Goal: Task Accomplishment & Management: Manage account settings

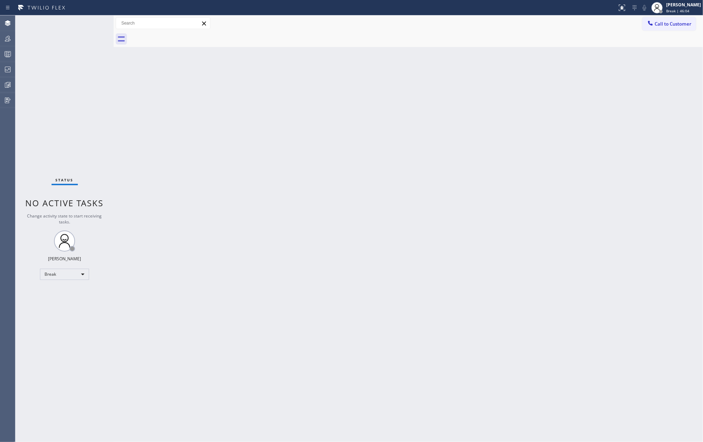
click at [326, 114] on div "Back to Dashboard Change Sender ID Customers Technicians Select a contact Outbo…" at bounding box center [408, 228] width 589 height 426
click at [689, 11] on span "Break | 46:04" at bounding box center [677, 10] width 23 height 5
click at [662, 43] on button "Unavailable" at bounding box center [668, 46] width 70 height 9
click at [11, 54] on rect at bounding box center [8, 54] width 6 height 5
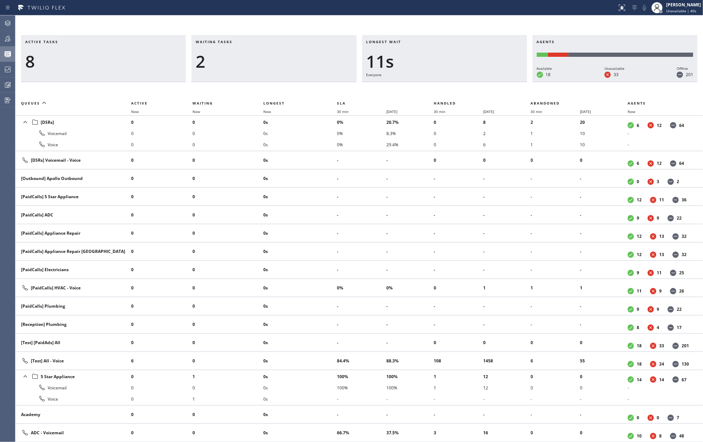
click at [437, 36] on div "Longest wait 11s Everyone" at bounding box center [444, 58] width 165 height 47
click at [430, 15] on div "Active tasks 16 Waiting tasks 1 Longest wait 0 Agents Available 19 Unavailable …" at bounding box center [359, 228] width 688 height 426
click at [6, 83] on icon at bounding box center [7, 84] width 5 height 5
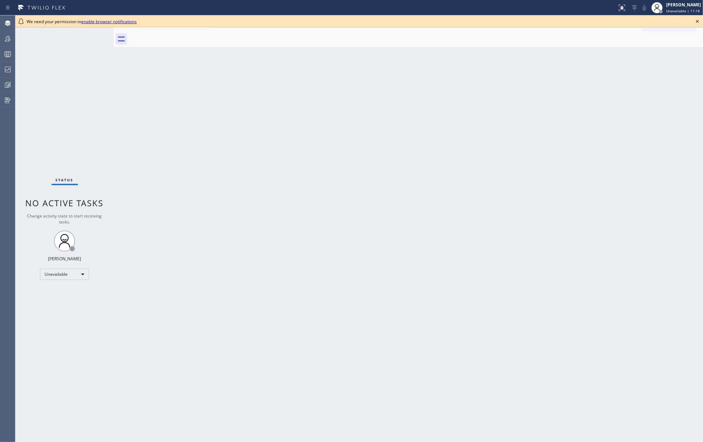
click at [248, 74] on div "Back to Dashboard Change Sender ID Customers Technicians Select a contact Outbo…" at bounding box center [408, 228] width 589 height 426
click at [7, 42] on icon at bounding box center [8, 38] width 8 height 8
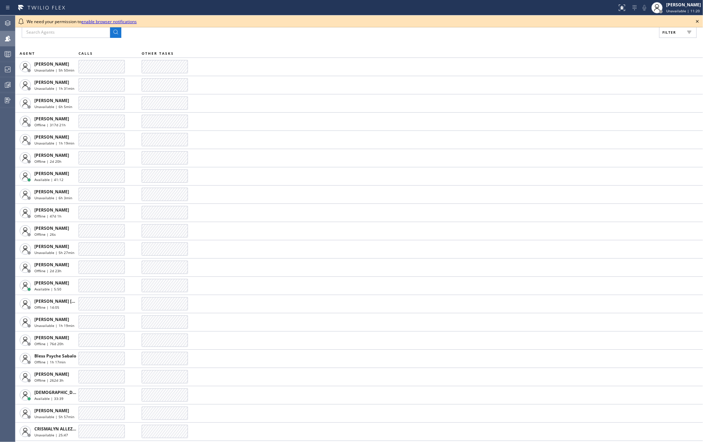
click at [699, 20] on icon at bounding box center [697, 21] width 8 height 8
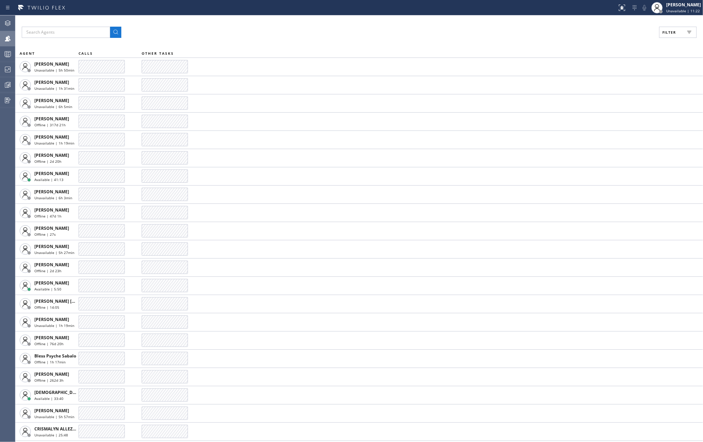
click at [685, 29] on icon at bounding box center [689, 32] width 8 height 8
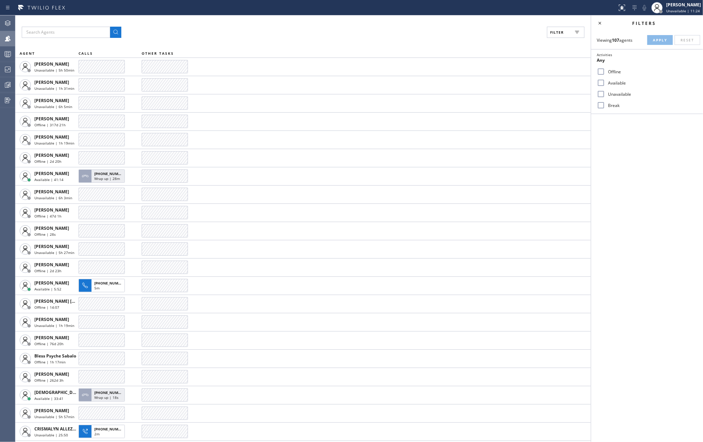
click at [603, 83] on input "Available" at bounding box center [601, 83] width 8 height 8
checkbox input "true"
click at [604, 102] on input "Break" at bounding box center [601, 105] width 8 height 8
checkbox input "true"
click at [656, 39] on span "Apply" at bounding box center [660, 40] width 14 height 5
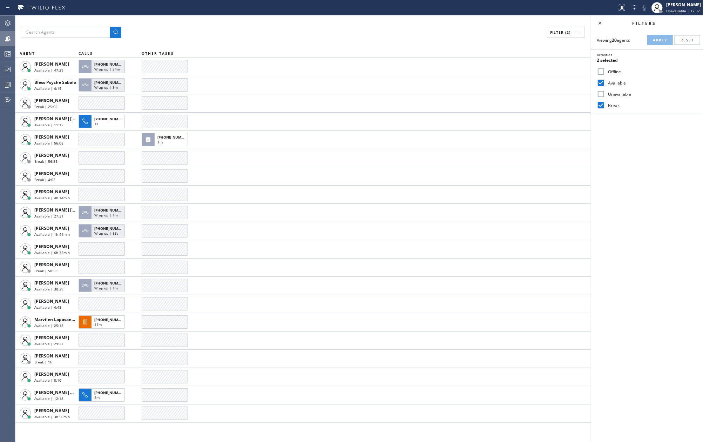
click at [629, 203] on div "Filters Viewing 20 agents Apply Reset Activities 2 selected Offline Available U…" at bounding box center [647, 228] width 112 height 426
click at [602, 24] on icon at bounding box center [600, 23] width 8 height 8
click at [414, 32] on div "Filter (2)" at bounding box center [359, 32] width 675 height 11
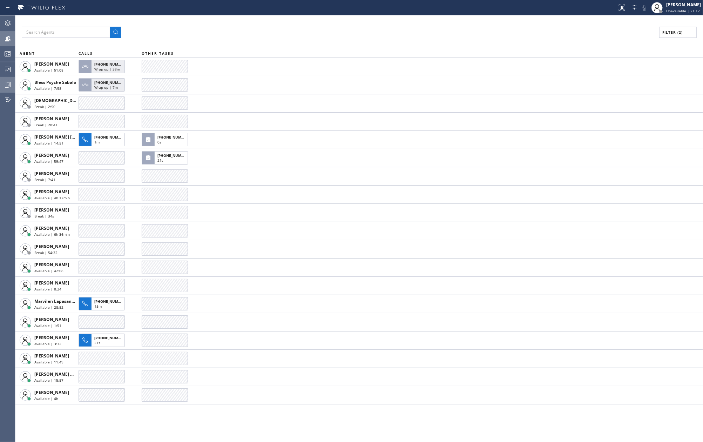
click at [7, 86] on icon at bounding box center [9, 84] width 4 height 5
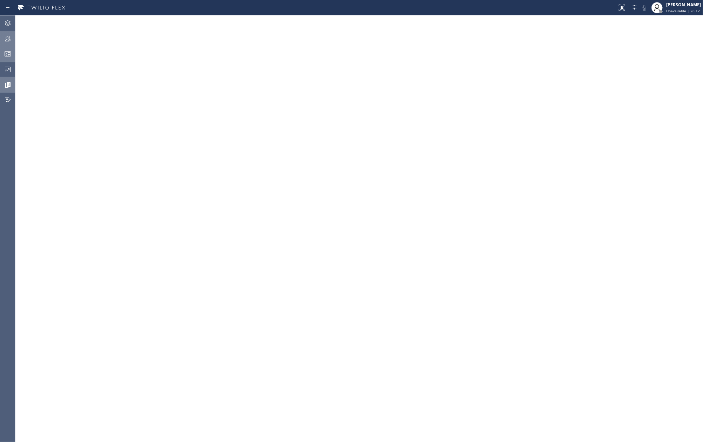
click at [10, 58] on icon at bounding box center [8, 54] width 8 height 8
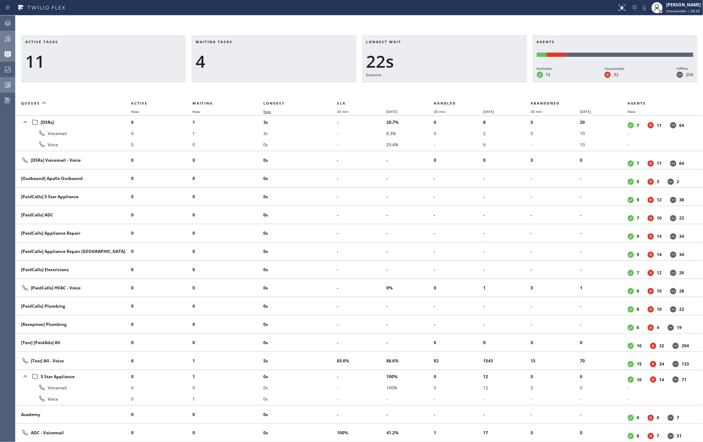
click at [271, 112] on span "Now" at bounding box center [267, 111] width 8 height 5
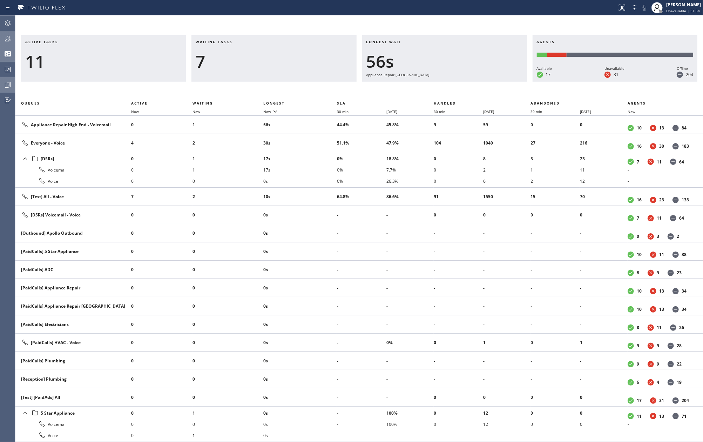
click at [5, 38] on icon at bounding box center [8, 38] width 8 height 8
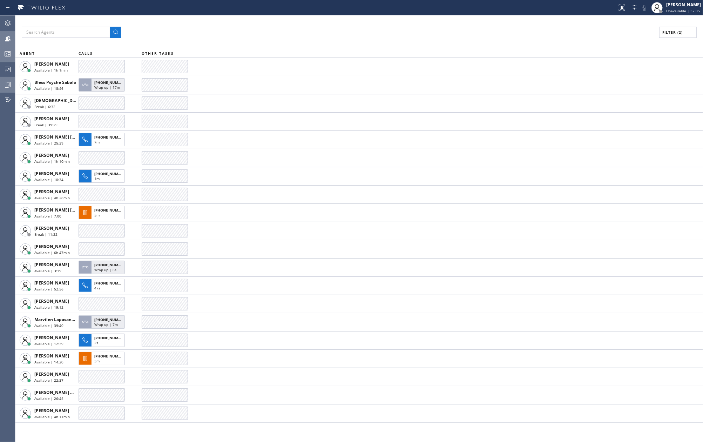
click at [9, 52] on rect at bounding box center [8, 54] width 6 height 5
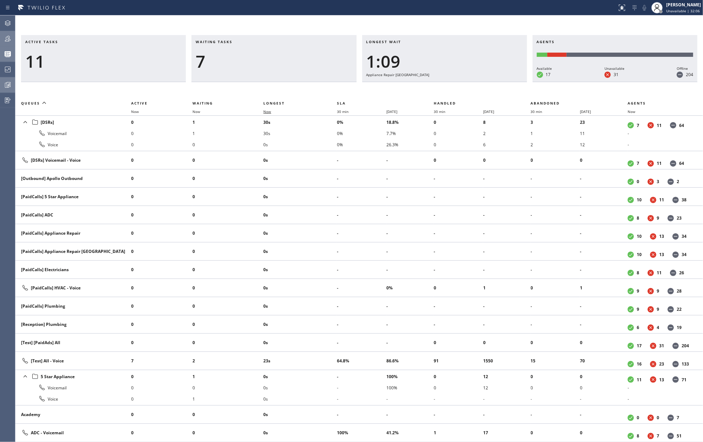
click at [268, 113] on span "Now" at bounding box center [267, 111] width 8 height 5
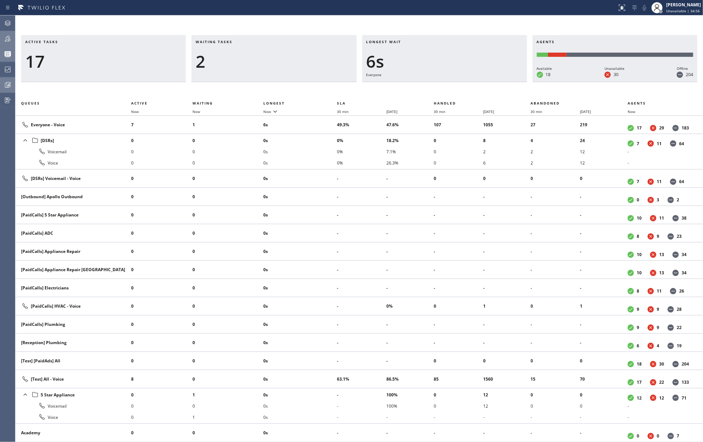
click at [397, 21] on div "Active tasks 17 Waiting tasks 2 Longest wait 6s Everyone Agents Available 18 Un…" at bounding box center [359, 228] width 688 height 426
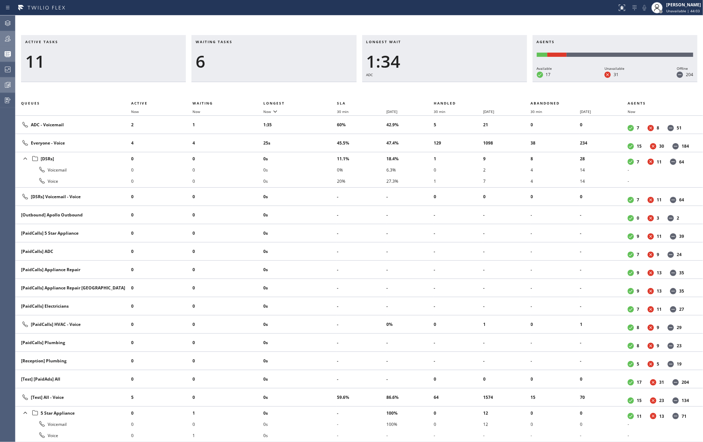
click at [10, 41] on icon at bounding box center [8, 38] width 8 height 8
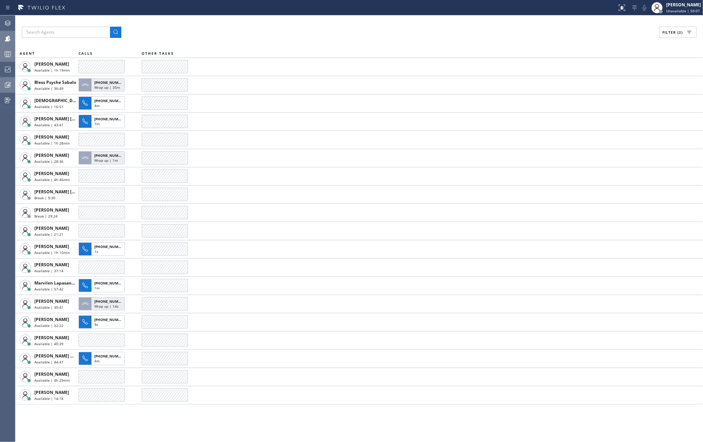
click at [434, 37] on div "Filter (2)" at bounding box center [359, 32] width 675 height 11
click at [8, 55] on icon at bounding box center [8, 55] width 4 height 5
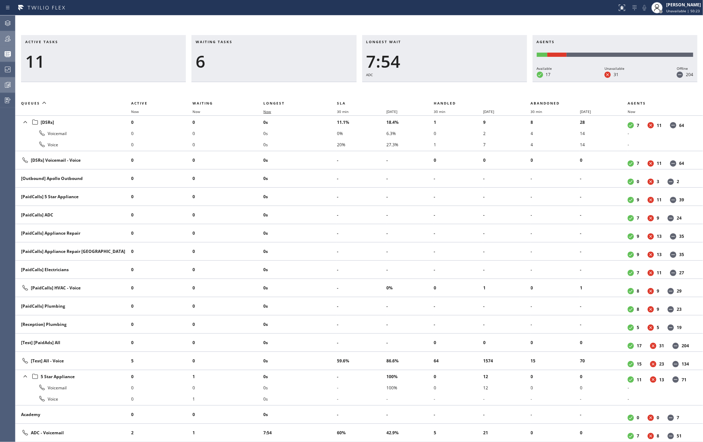
click at [271, 111] on span "Now" at bounding box center [267, 111] width 8 height 5
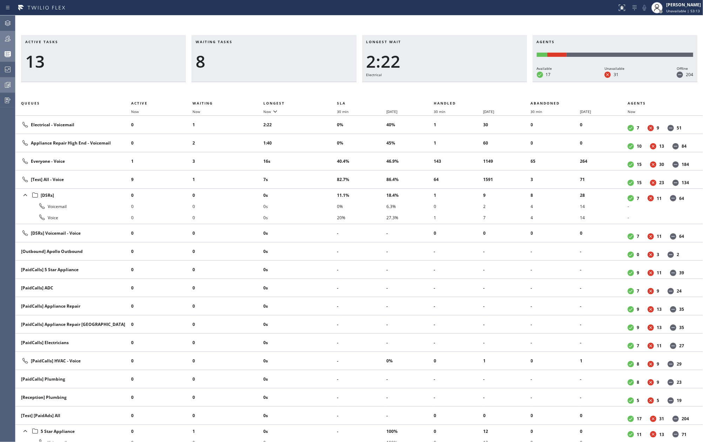
click at [7, 36] on icon at bounding box center [8, 38] width 8 height 8
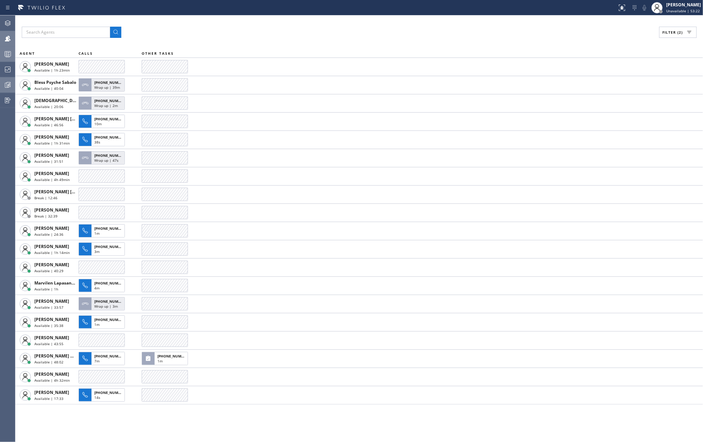
click at [12, 50] on div at bounding box center [7, 54] width 15 height 8
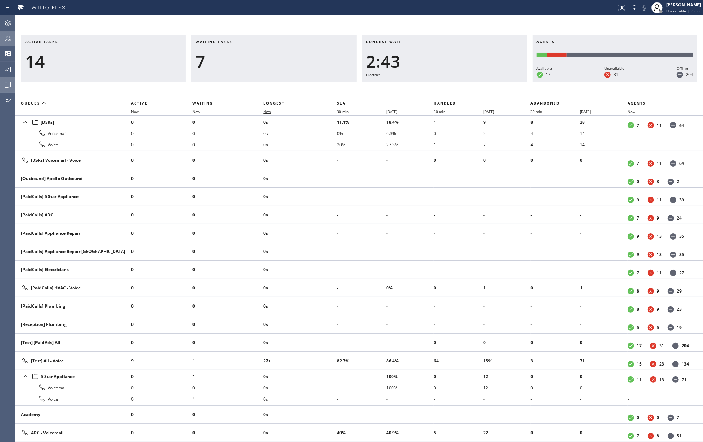
click at [271, 113] on span "Now" at bounding box center [267, 111] width 8 height 5
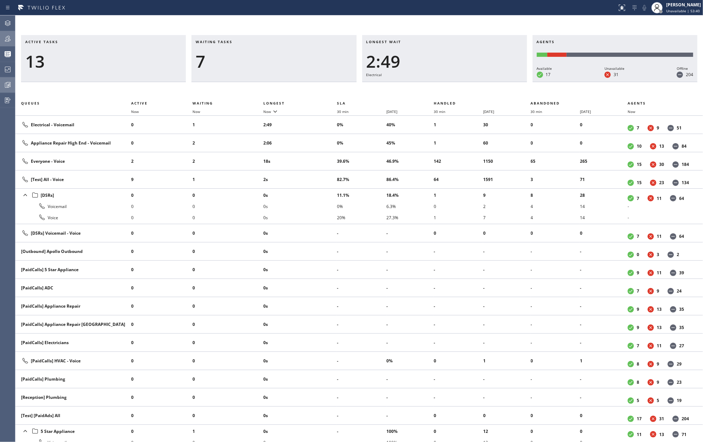
click at [15, 40] on div "Active tasks 13 Waiting tasks 7 Longest wait 2:49 Electrical Agents Available 1…" at bounding box center [359, 58] width 688 height 47
click at [12, 40] on icon at bounding box center [8, 38] width 8 height 8
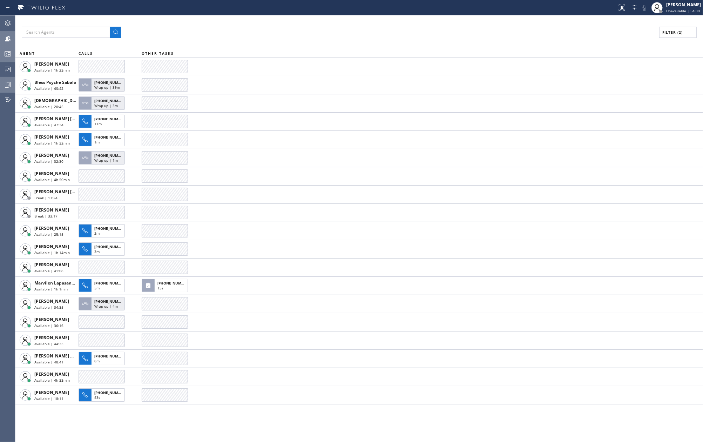
click at [9, 55] on icon at bounding box center [8, 54] width 8 height 8
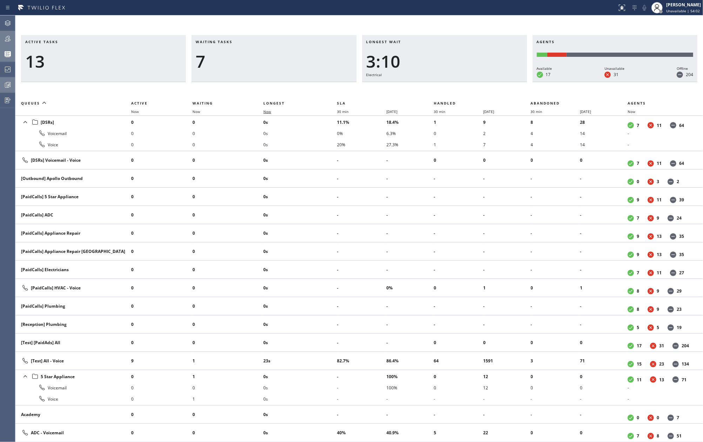
click at [271, 111] on span "Now" at bounding box center [267, 111] width 8 height 5
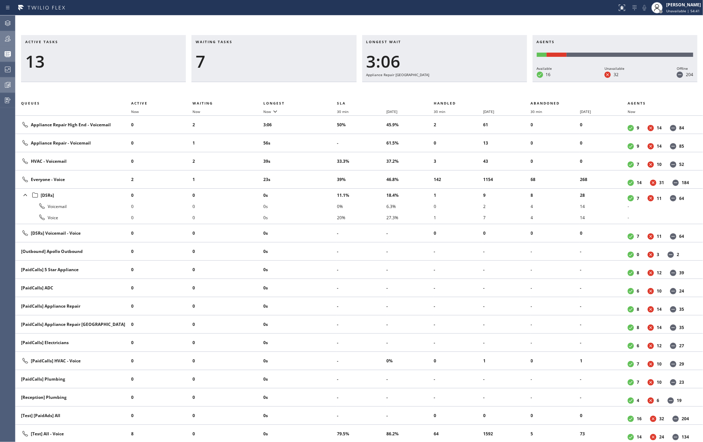
click at [6, 56] on icon at bounding box center [8, 54] width 8 height 8
click at [9, 41] on icon at bounding box center [8, 38] width 8 height 8
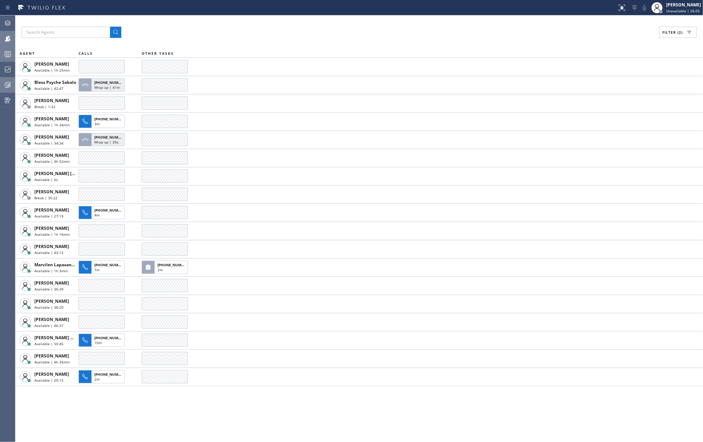
click at [5, 54] on icon at bounding box center [8, 54] width 8 height 8
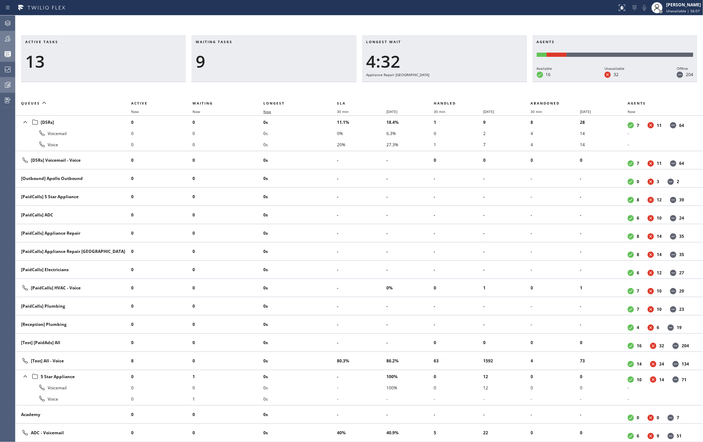
click at [270, 111] on span "Now" at bounding box center [267, 111] width 8 height 5
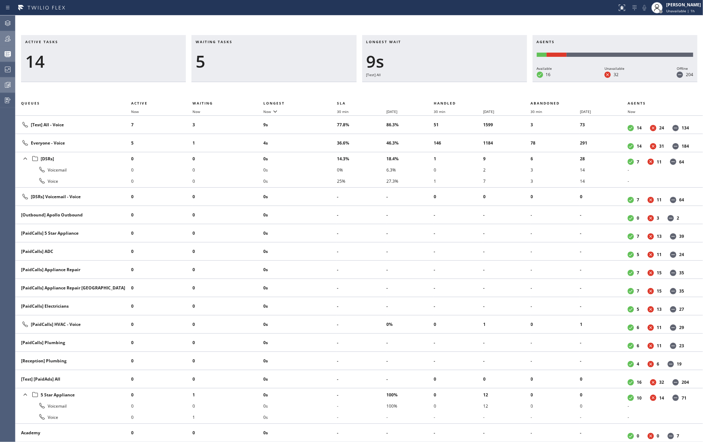
click at [349, 9] on div at bounding box center [308, 7] width 611 height 11
click at [679, 9] on span "Unavailable | 1h" at bounding box center [680, 10] width 28 height 5
click at [646, 36] on button "Available" at bounding box center [668, 37] width 70 height 9
click at [5, 25] on icon at bounding box center [8, 23] width 8 height 8
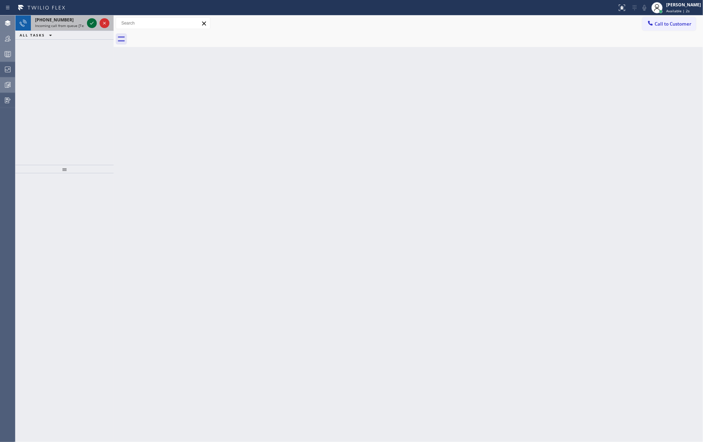
click at [91, 23] on icon at bounding box center [92, 23] width 8 height 8
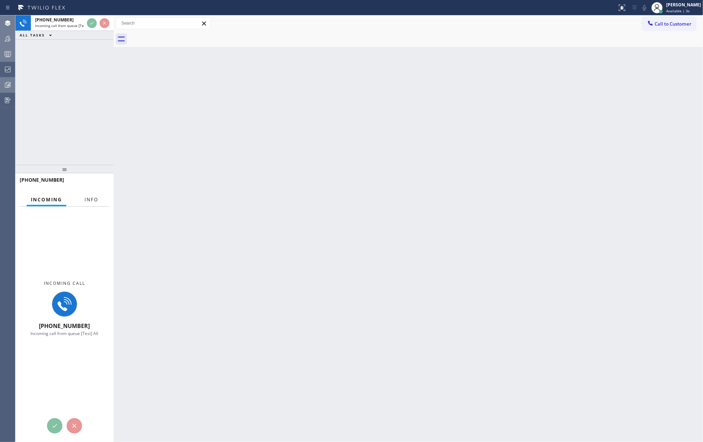
click at [97, 199] on span "Info" at bounding box center [91, 199] width 14 height 6
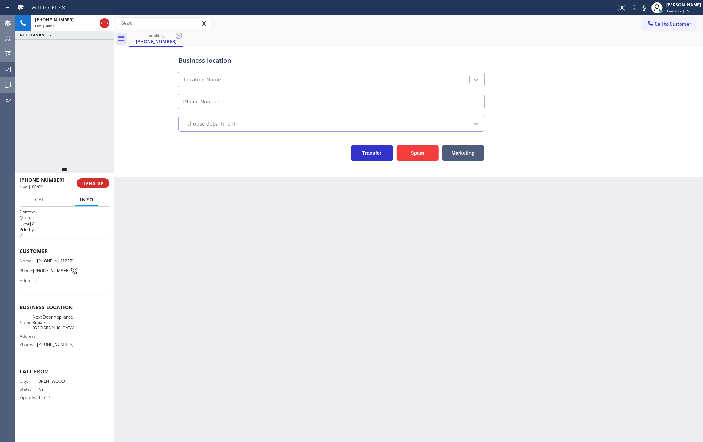
type input "(631) 203-1974"
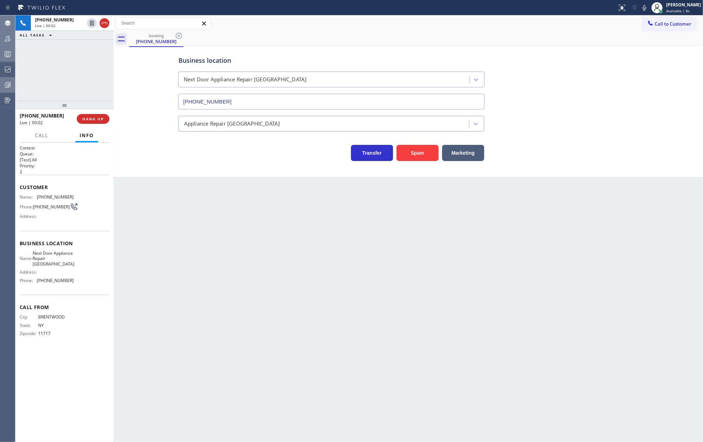
drag, startPoint x: 66, startPoint y: 168, endPoint x: 295, endPoint y: 68, distance: 250.3
click at [114, 61] on div "+16312524919 Live | 00:02 ALL TASKS ALL TASKS ACTIVE TASKS TASKS IN WRAP UP +16…" at bounding box center [359, 228] width 688 height 426
drag, startPoint x: 62, startPoint y: 103, endPoint x: 65, endPoint y: 73, distance: 29.6
click at [65, 73] on div "+16312524919 Live | 00:06 ALL TASKS ALL TASKS ACTIVE TASKS TASKS IN WRAP UP +16…" at bounding box center [64, 228] width 98 height 426
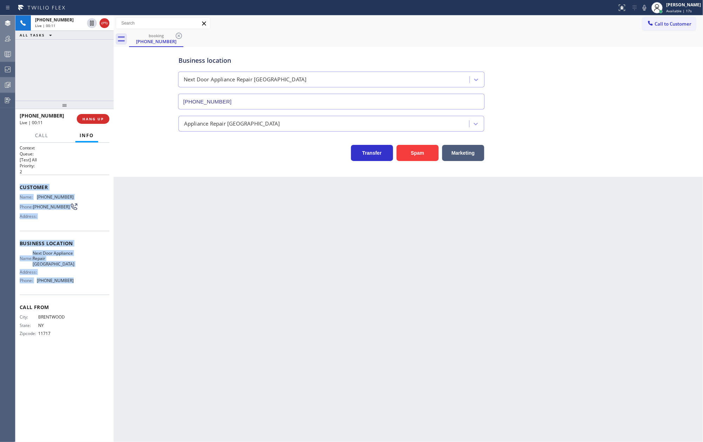
drag, startPoint x: 16, startPoint y: 189, endPoint x: 79, endPoint y: 284, distance: 113.9
click at [79, 284] on div "Context Queue: [Test] All Priority: 2 Customer Name: (631) 252-4919 Phone: (631…" at bounding box center [64, 292] width 98 height 299
copy div "Customer Name: (631) 252-4919 Phone: (631) 252-4919 Address: Business location …"
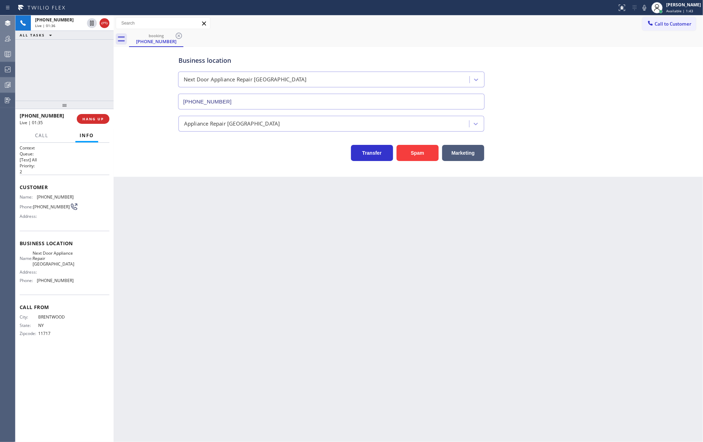
drag, startPoint x: 68, startPoint y: 103, endPoint x: 62, endPoint y: 72, distance: 31.1
click at [62, 75] on div "+16312524919 Live | 01:36 ALL TASKS ALL TASKS ACTIVE TASKS TASKS IN WRAP UP +16…" at bounding box center [64, 228] width 98 height 426
click at [93, 118] on span "COMPLETE" at bounding box center [92, 118] width 24 height 5
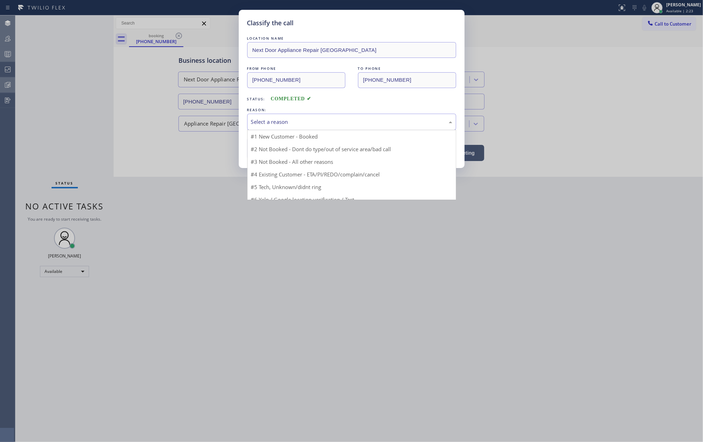
click at [356, 119] on div "Select a reason" at bounding box center [351, 122] width 201 height 8
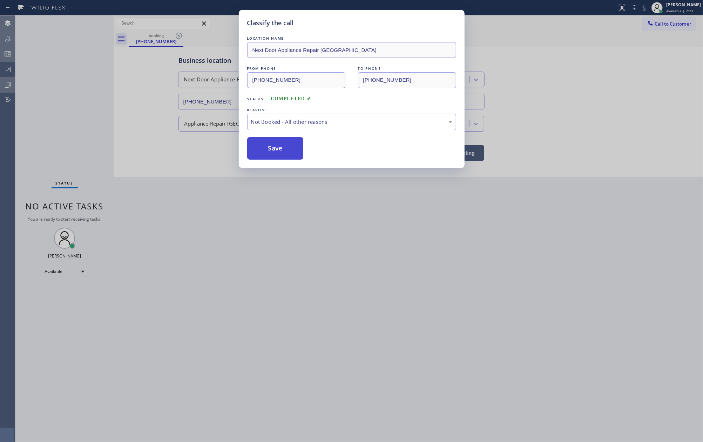
click at [279, 145] on button "Save" at bounding box center [275, 148] width 56 height 22
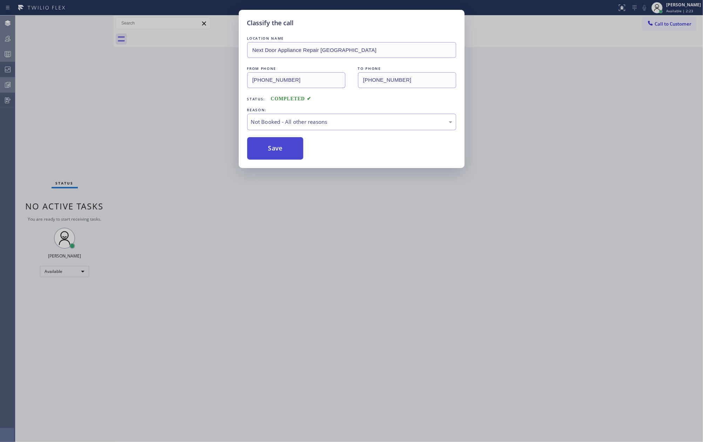
click at [279, 145] on button "Save" at bounding box center [275, 148] width 56 height 22
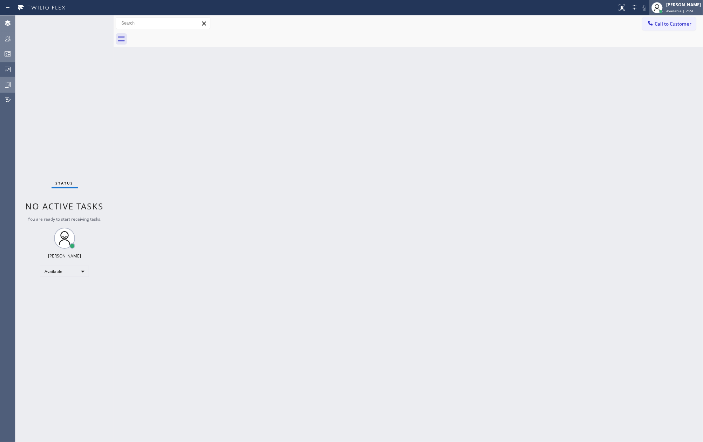
click at [697, 4] on div "[PERSON_NAME]" at bounding box center [683, 5] width 35 height 6
click at [658, 48] on button "Unavailable" at bounding box center [668, 46] width 70 height 9
click at [9, 38] on icon at bounding box center [8, 39] width 6 height 6
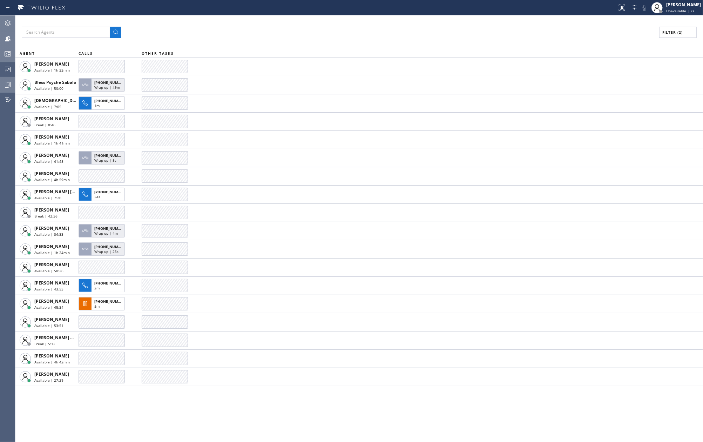
click at [6, 52] on icon at bounding box center [8, 54] width 8 height 8
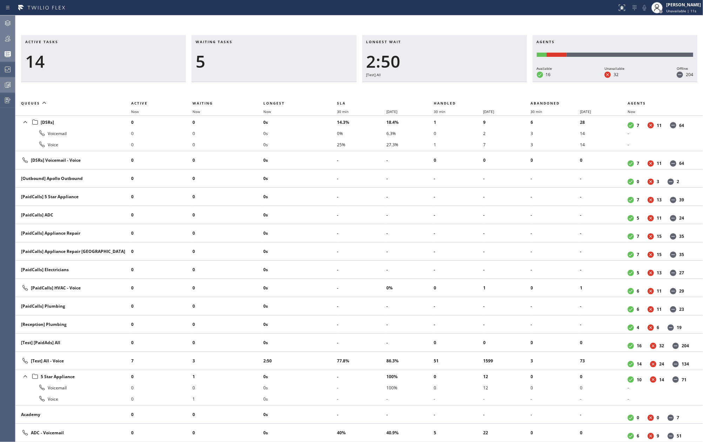
click at [5, 39] on icon at bounding box center [8, 38] width 8 height 8
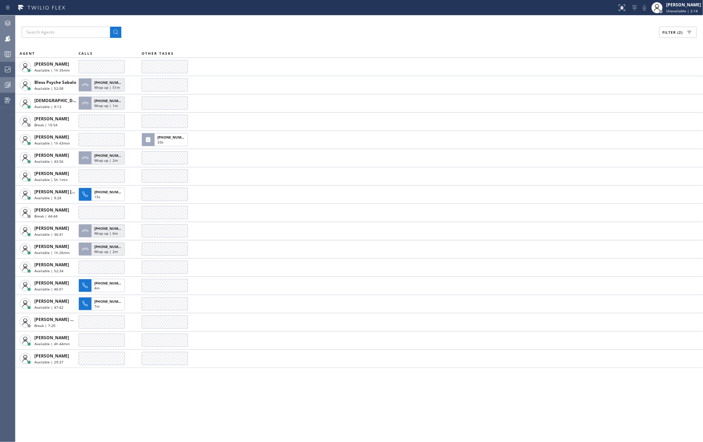
click at [5, 52] on icon at bounding box center [8, 54] width 8 height 8
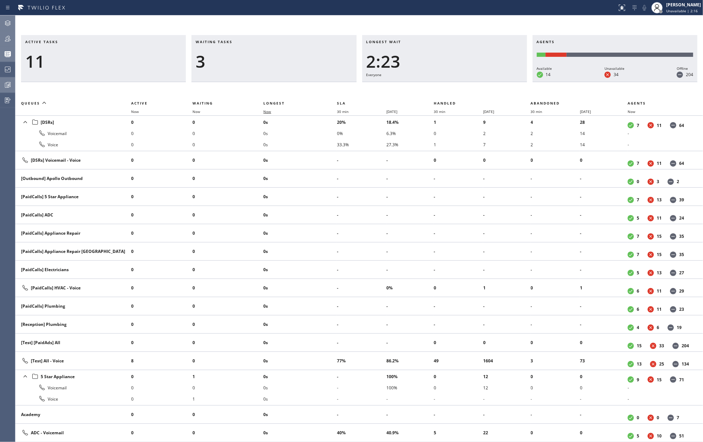
click at [267, 109] on span "Now" at bounding box center [267, 111] width 8 height 5
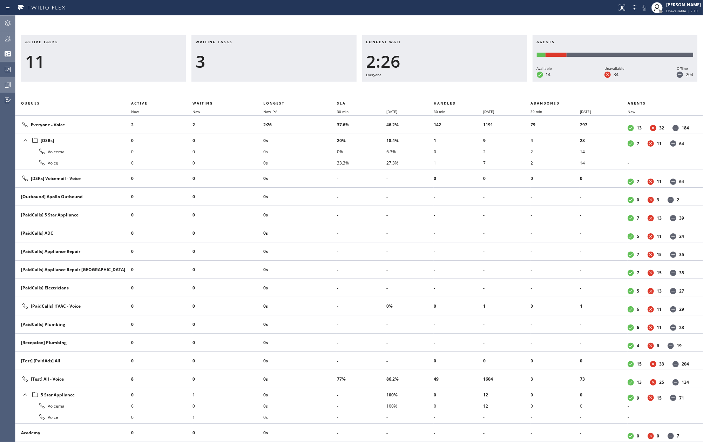
click at [5, 36] on icon at bounding box center [8, 38] width 8 height 8
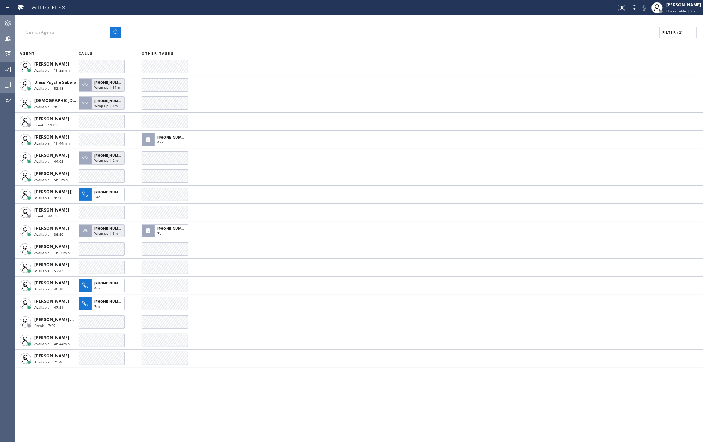
click at [5, 55] on icon at bounding box center [8, 54] width 8 height 8
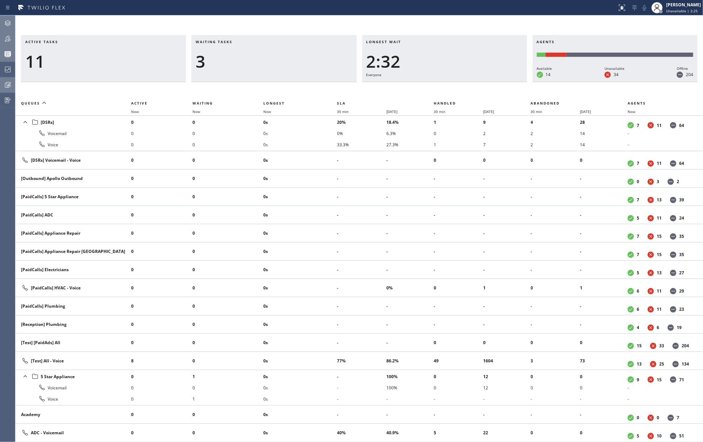
click at [5, 85] on icon at bounding box center [7, 84] width 5 height 5
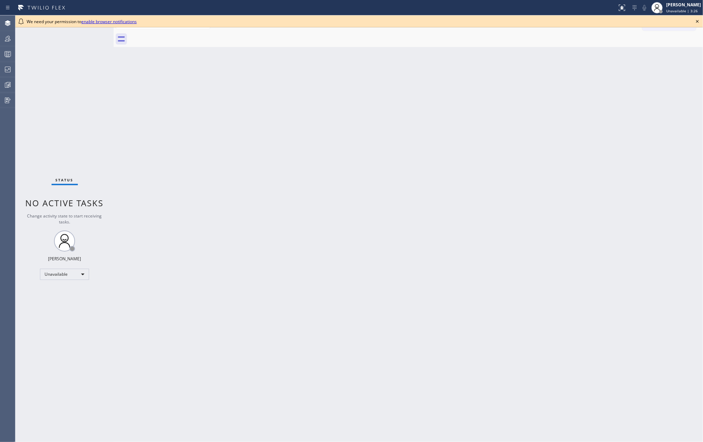
click at [696, 21] on icon at bounding box center [697, 21] width 8 height 8
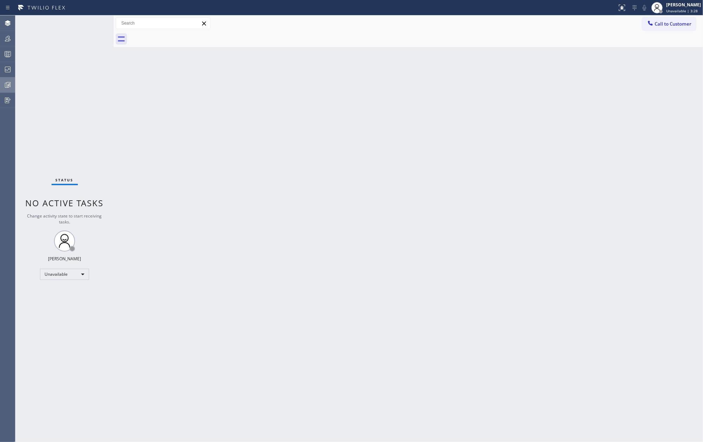
click at [9, 81] on icon at bounding box center [8, 85] width 8 height 8
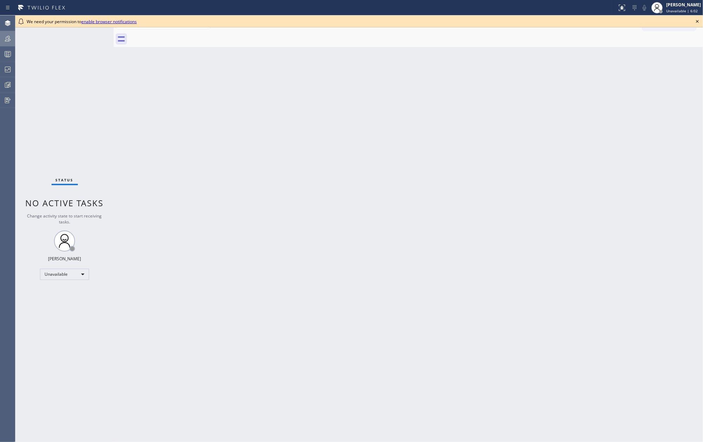
click at [7, 41] on icon at bounding box center [8, 38] width 8 height 8
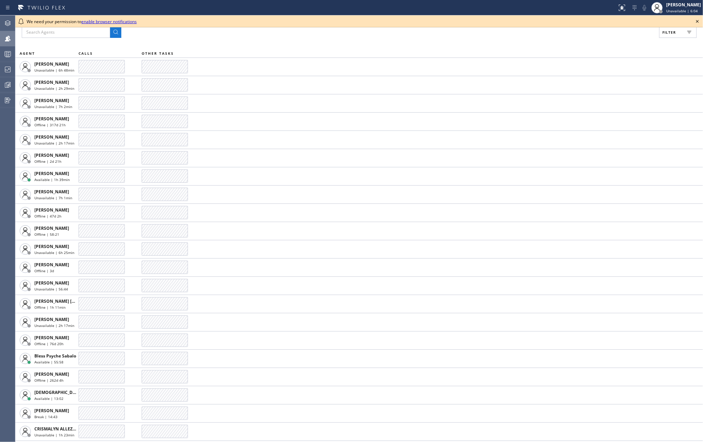
click at [697, 18] on icon at bounding box center [697, 21] width 8 height 8
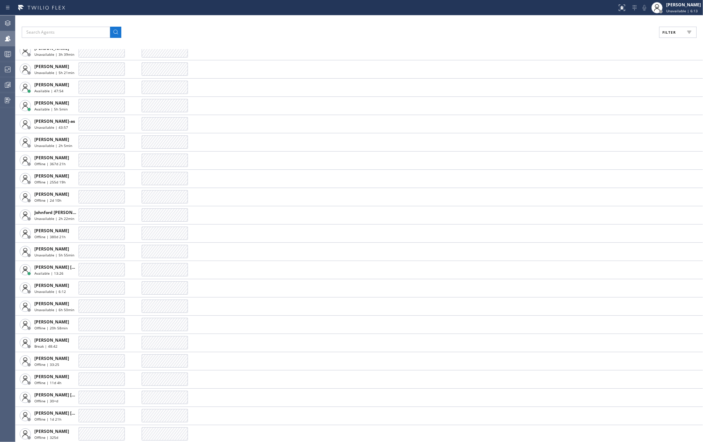
scroll to position [748, 0]
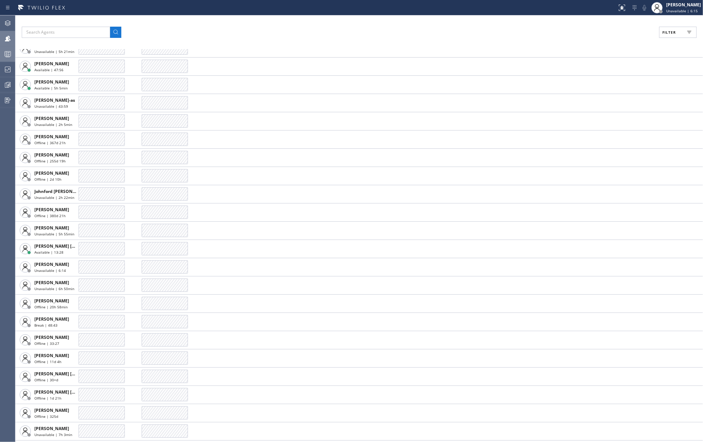
click at [7, 52] on icon at bounding box center [8, 54] width 8 height 8
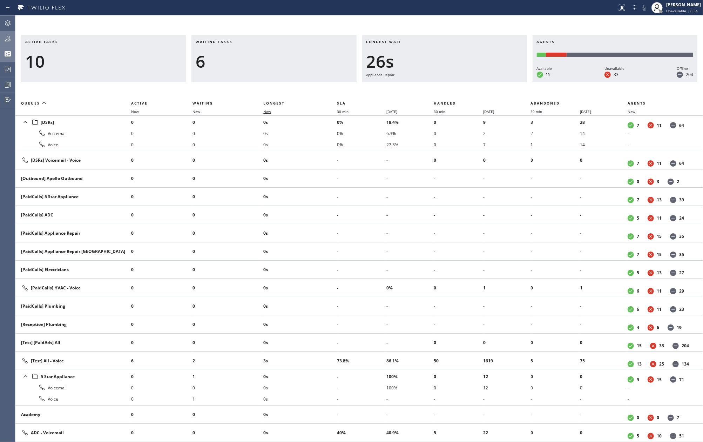
click at [268, 109] on span "Now" at bounding box center [267, 111] width 8 height 5
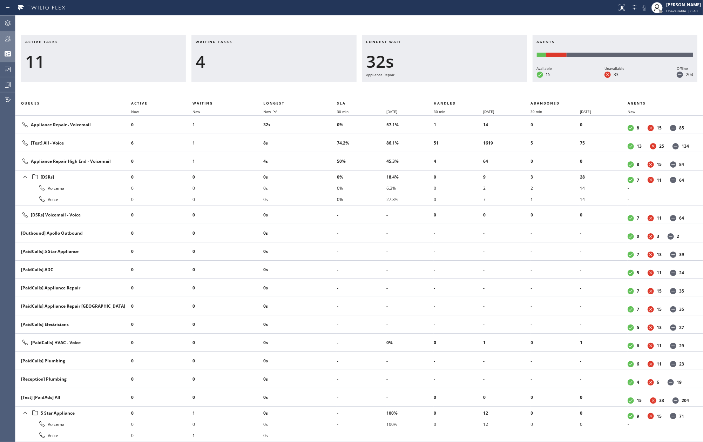
click at [7, 38] on icon at bounding box center [8, 38] width 8 height 8
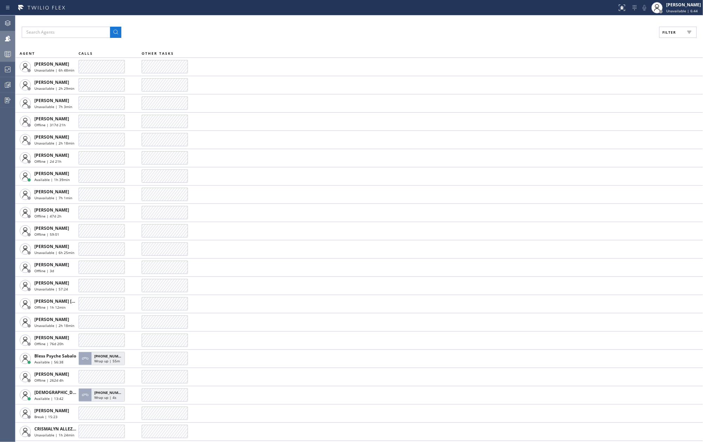
click at [668, 32] on span "Filter" at bounding box center [669, 32] width 14 height 5
click at [604, 93] on input "Unavailable" at bounding box center [601, 94] width 8 height 8
checkbox input "false"
click at [604, 84] on input "Available" at bounding box center [601, 83] width 8 height 8
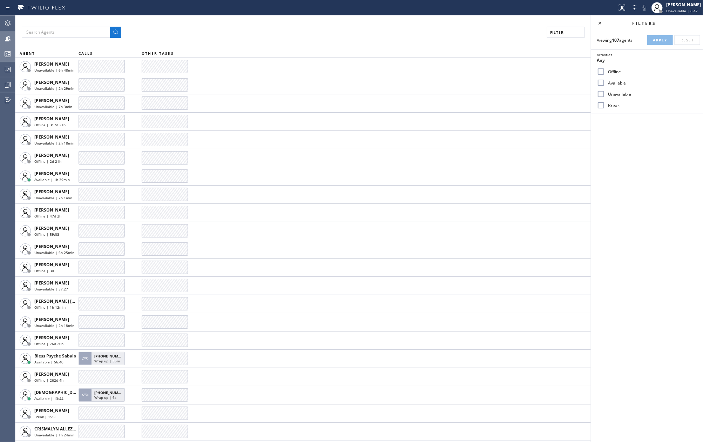
checkbox input "true"
click at [600, 105] on input "Break" at bounding box center [601, 105] width 8 height 8
click at [665, 39] on span "Apply" at bounding box center [660, 40] width 14 height 5
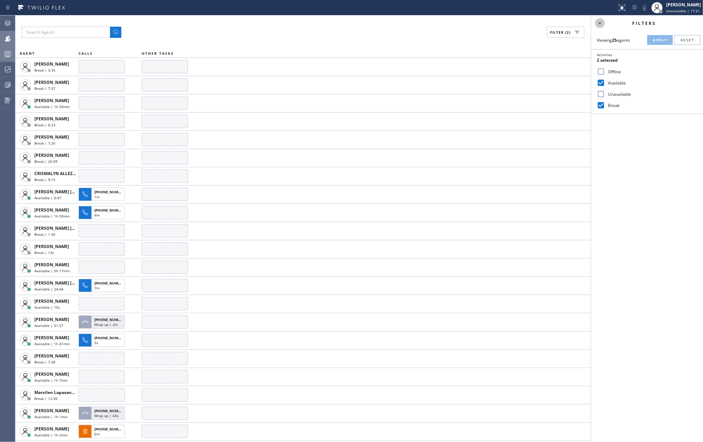
click at [602, 23] on icon at bounding box center [600, 23] width 8 height 8
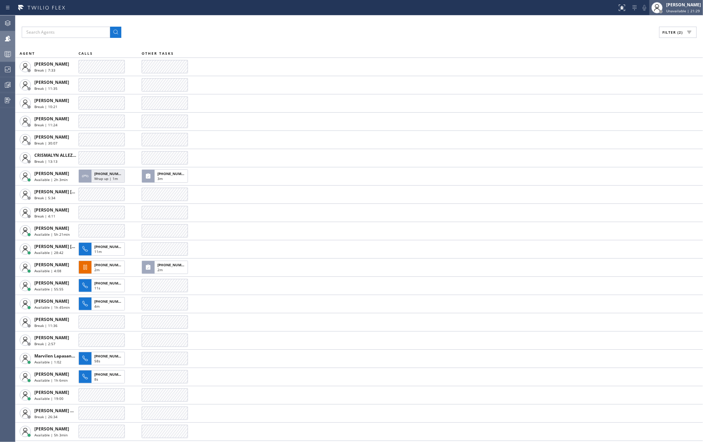
click at [684, 7] on div "[PERSON_NAME]" at bounding box center [683, 5] width 35 height 6
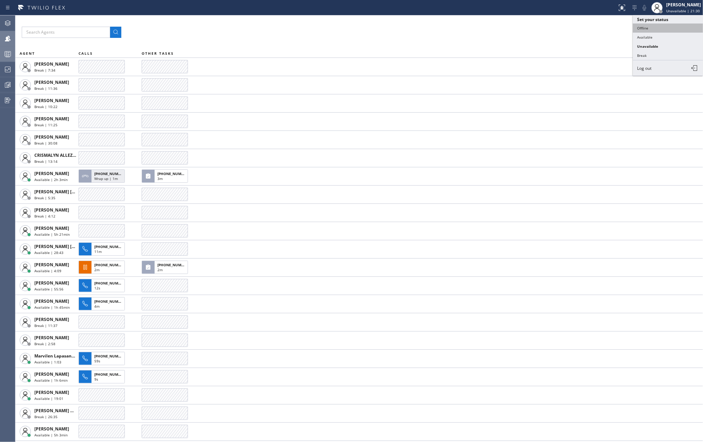
click at [656, 24] on button "Offline" at bounding box center [668, 27] width 70 height 9
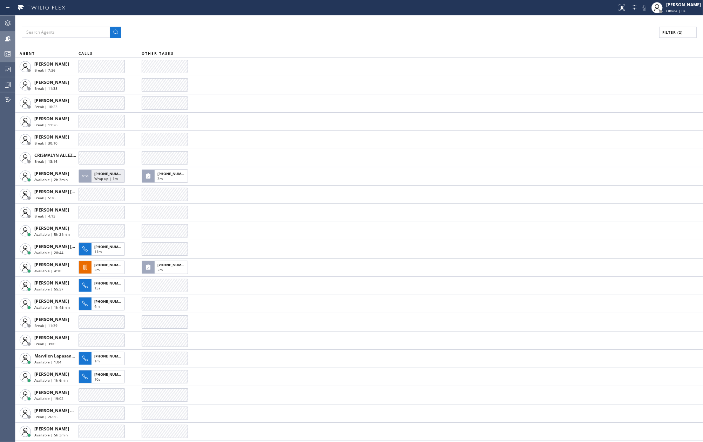
click at [6, 52] on rect at bounding box center [8, 54] width 6 height 5
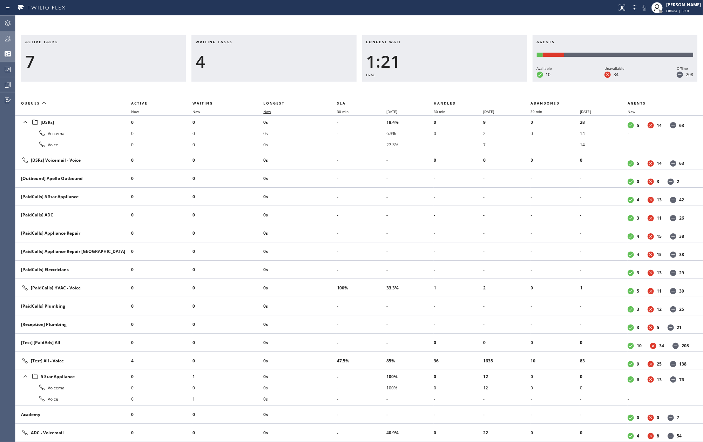
click at [275, 111] on span "Now" at bounding box center [271, 111] width 16 height 5
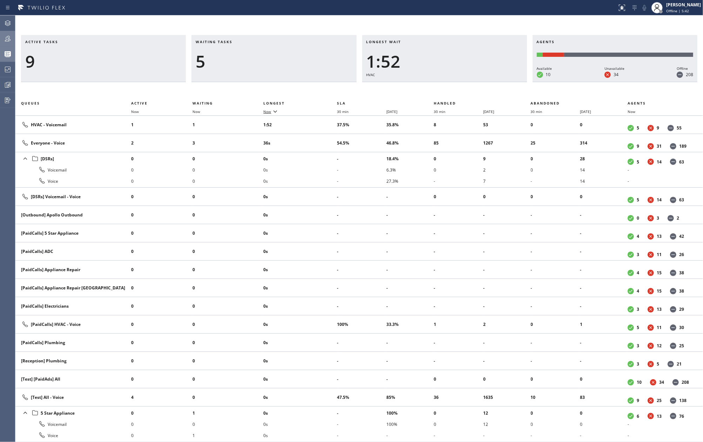
click at [269, 111] on span "Now" at bounding box center [267, 111] width 8 height 5
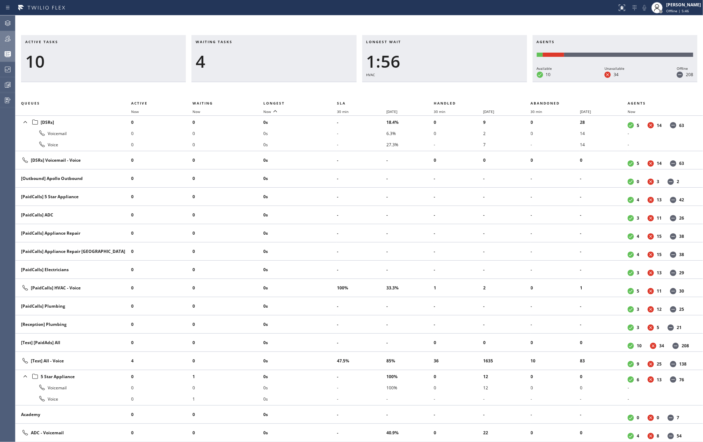
click at [378, 23] on div "Active tasks 10 Waiting tasks 4 Longest wait 1:56 HVAC Agents Available 10 Unav…" at bounding box center [359, 228] width 688 height 426
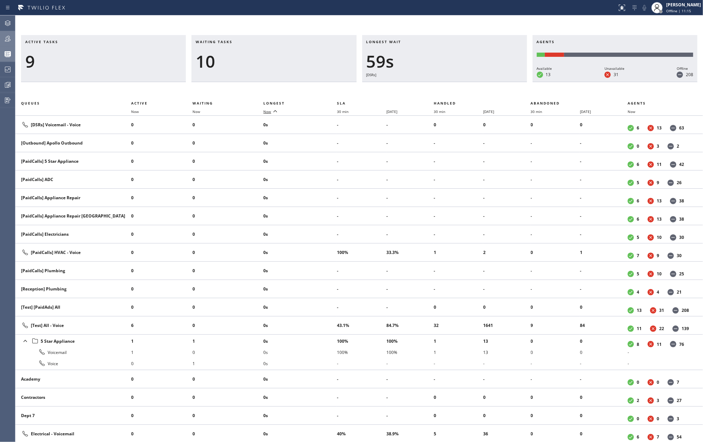
click at [272, 111] on icon at bounding box center [275, 111] width 8 height 8
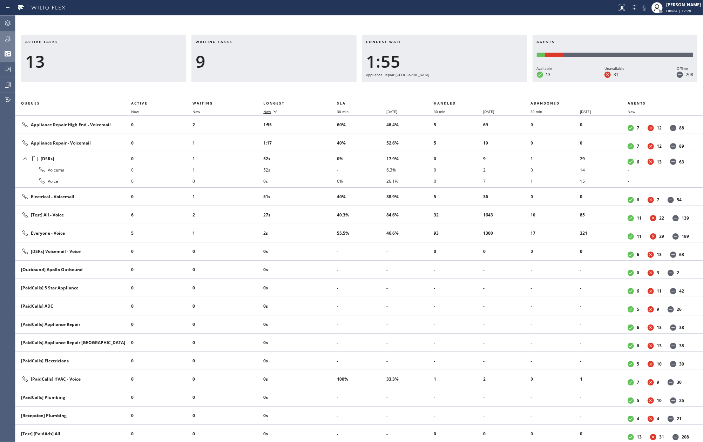
click at [9, 38] on icon at bounding box center [8, 39] width 6 height 6
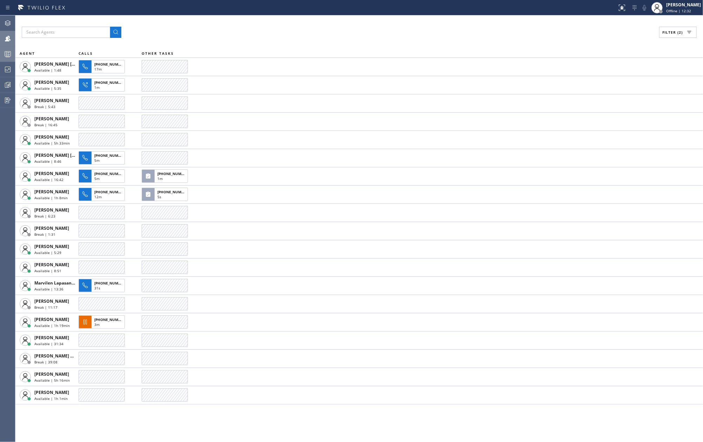
click at [669, 33] on span "Filter (2)" at bounding box center [672, 32] width 20 height 5
click at [598, 105] on input "Break" at bounding box center [601, 105] width 8 height 8
click at [654, 40] on span "Apply" at bounding box center [660, 40] width 14 height 5
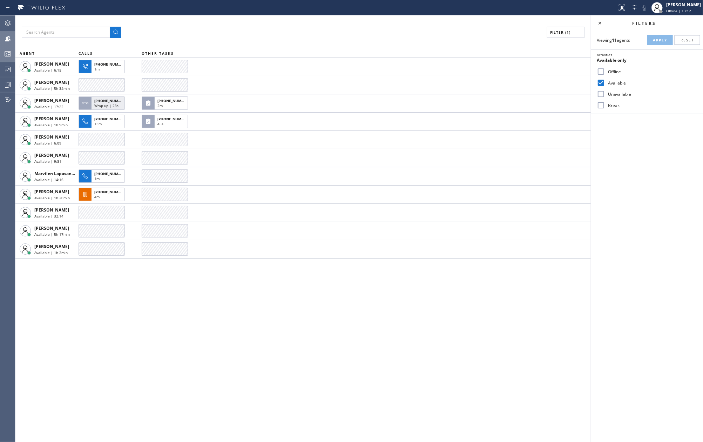
click at [336, 366] on div "Filter (1) AGENT CALLS OTHER TASKS Eva Mahinay Available | 6:15 +15628891161 1m…" at bounding box center [302, 228] width 575 height 426
click at [10, 55] on icon at bounding box center [8, 54] width 8 height 8
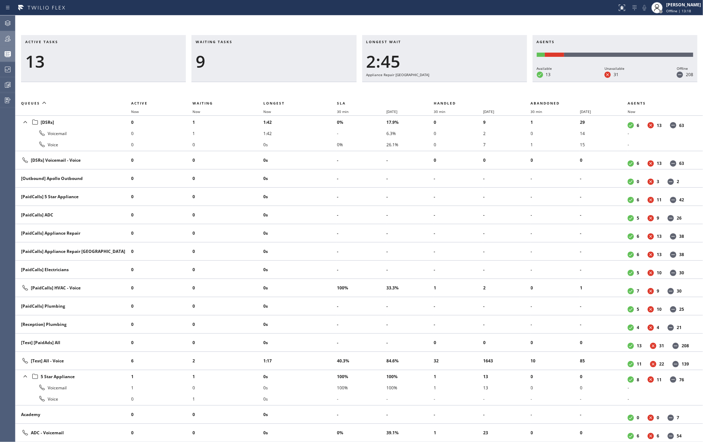
click at [272, 107] on th "Longest" at bounding box center [300, 103] width 74 height 8
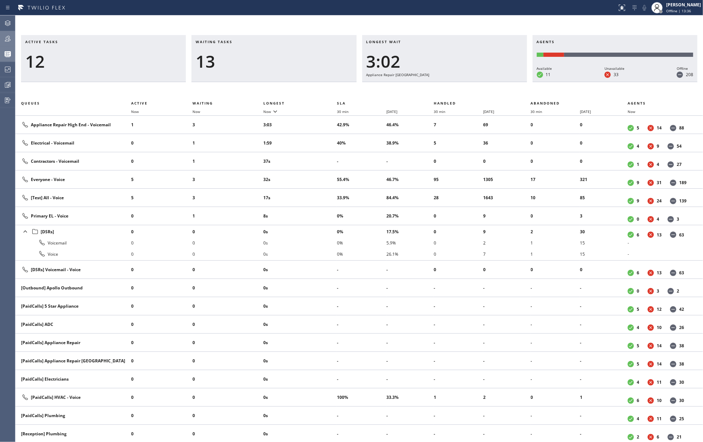
click at [6, 37] on icon at bounding box center [8, 38] width 8 height 8
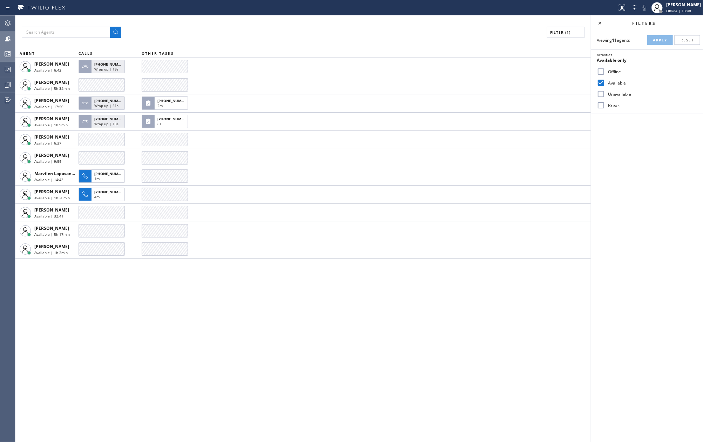
click at [601, 106] on input "Break" at bounding box center [601, 105] width 8 height 8
checkbox input "true"
click at [660, 40] on span "Apply" at bounding box center [660, 40] width 14 height 5
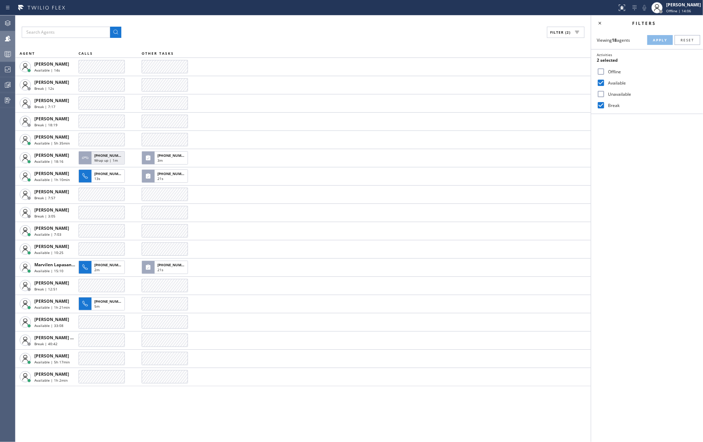
click at [602, 80] on input "Available" at bounding box center [601, 83] width 8 height 8
checkbox input "false"
click at [655, 34] on div "Viewing 18 agents Apply Reset Activities Break only Offline Available Unavailab…" at bounding box center [647, 72] width 112 height 83
click at [657, 39] on span "Apply" at bounding box center [660, 40] width 14 height 5
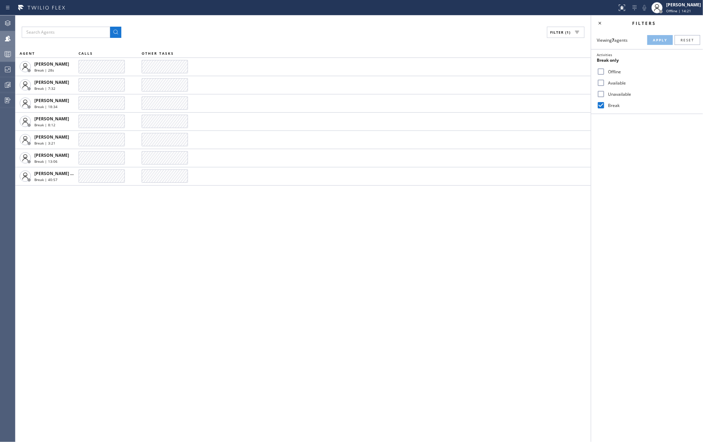
click at [5, 54] on icon at bounding box center [8, 54] width 8 height 8
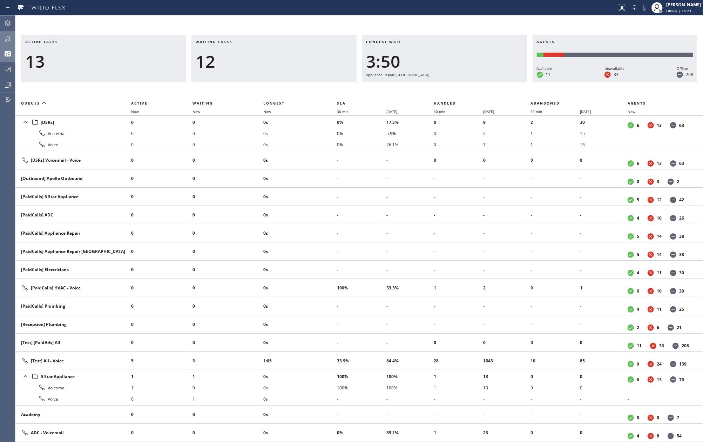
click at [262, 109] on th "Now" at bounding box center [227, 111] width 71 height 8
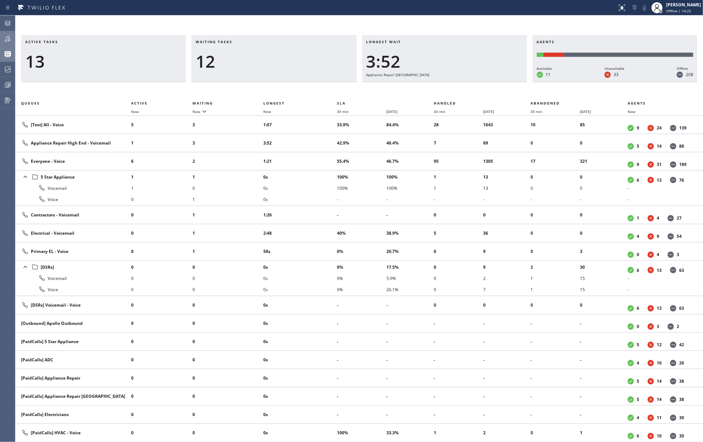
click at [11, 39] on icon at bounding box center [8, 38] width 8 height 8
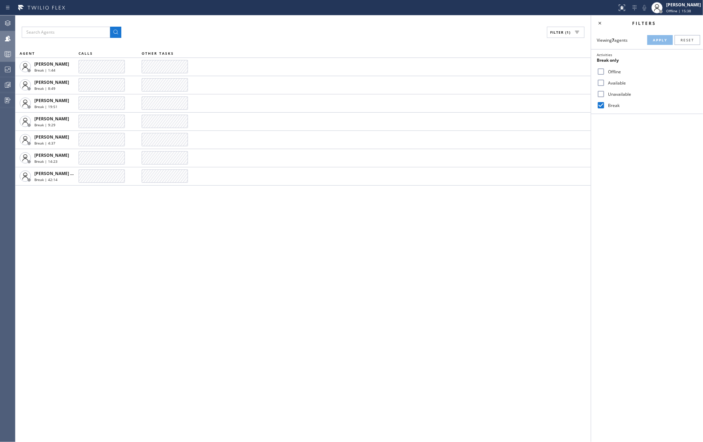
click at [8, 53] on icon at bounding box center [8, 54] width 8 height 8
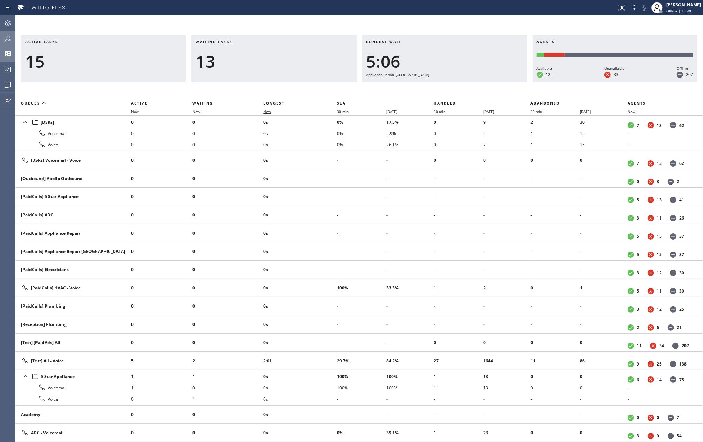
click at [269, 111] on span "Now" at bounding box center [267, 111] width 8 height 5
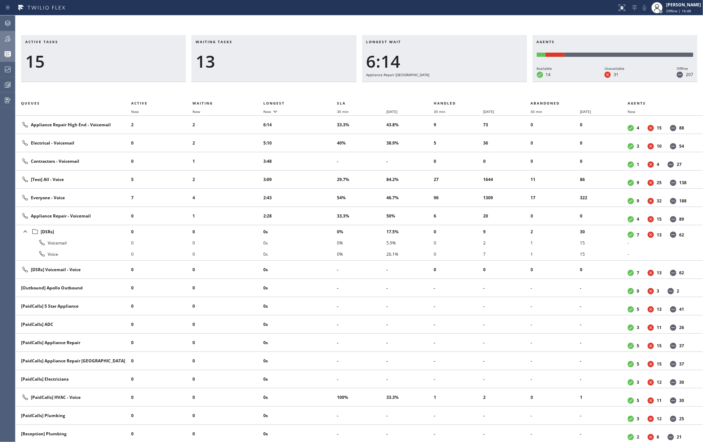
click at [5, 36] on icon at bounding box center [8, 38] width 8 height 8
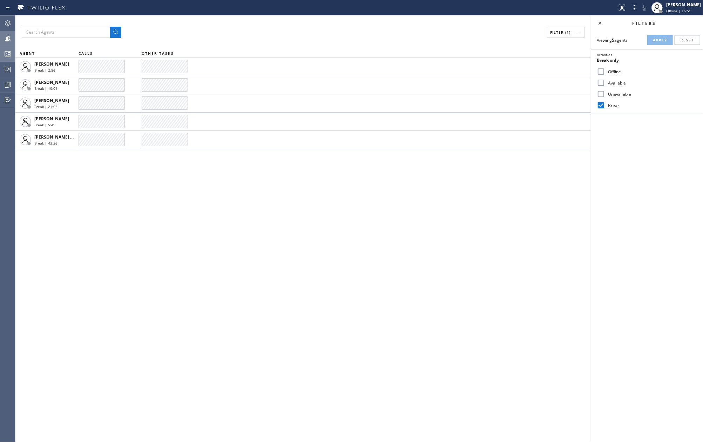
click at [6, 41] on icon at bounding box center [8, 38] width 8 height 8
click at [12, 51] on icon at bounding box center [8, 54] width 8 height 8
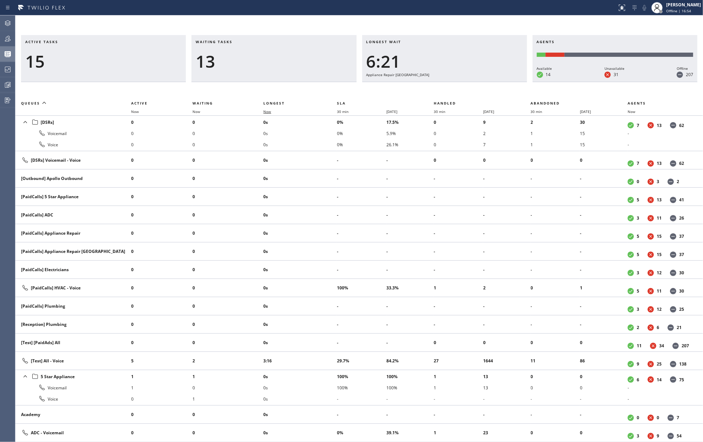
click at [271, 111] on span "Now" at bounding box center [267, 111] width 8 height 5
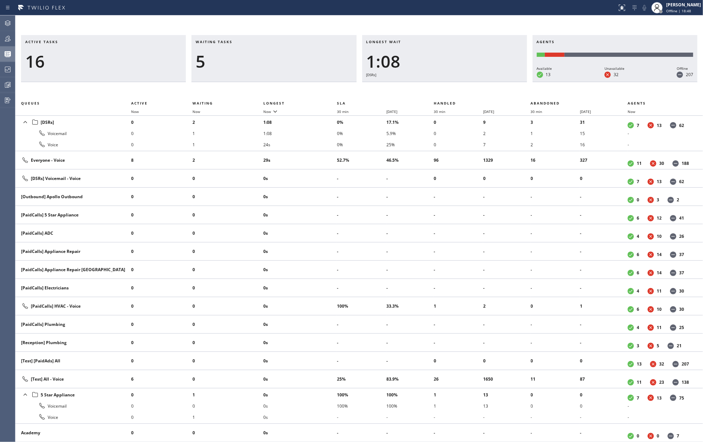
drag, startPoint x: 370, startPoint y: 28, endPoint x: 285, endPoint y: 15, distance: 85.9
click at [370, 28] on div "Active tasks 16 Waiting tasks 5 Longest wait 1:08 [DSRs] Agents Available 13 Un…" at bounding box center [359, 228] width 688 height 426
click at [5, 52] on icon at bounding box center [8, 53] width 6 height 5
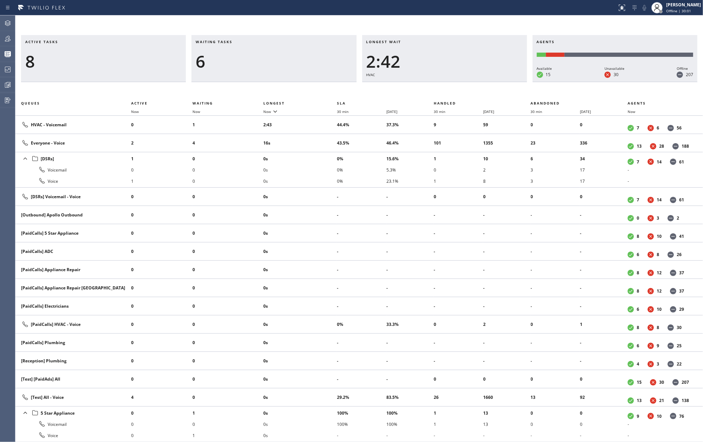
click at [444, 19] on div "Active tasks 8 Waiting tasks 6 Longest wait 2:42 HVAC Agents Available 15 Unava…" at bounding box center [359, 228] width 688 height 426
click at [5, 35] on icon at bounding box center [8, 38] width 8 height 8
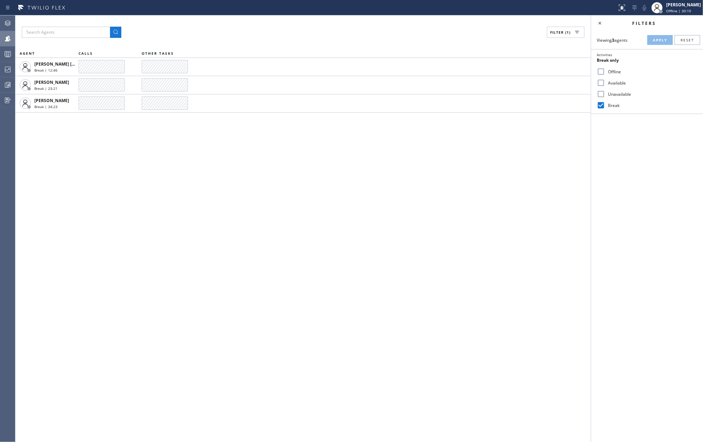
click at [601, 105] on input "Break" at bounding box center [601, 105] width 8 height 8
checkbox input "false"
click at [603, 83] on input "Available" at bounding box center [601, 83] width 8 height 8
checkbox input "true"
click at [654, 41] on span "Apply" at bounding box center [660, 40] width 14 height 5
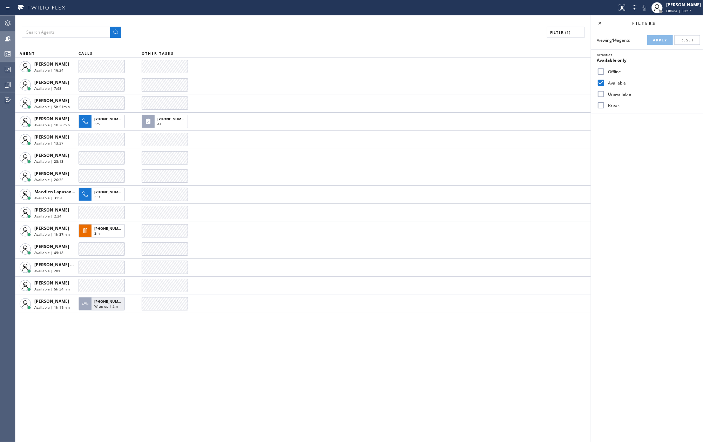
click at [11, 54] on rect at bounding box center [8, 54] width 6 height 5
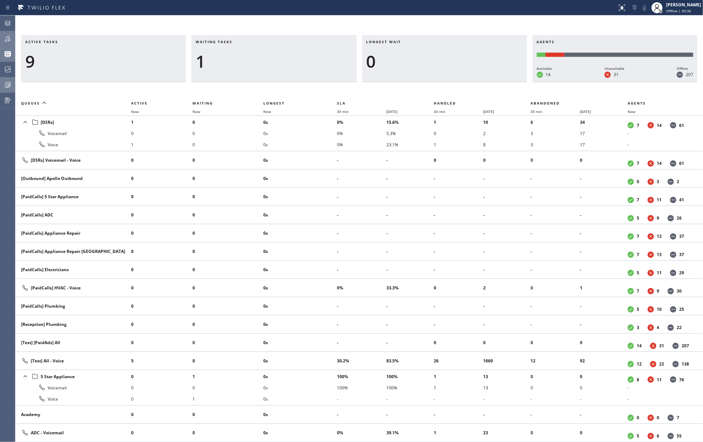
click at [6, 87] on icon at bounding box center [8, 85] width 8 height 8
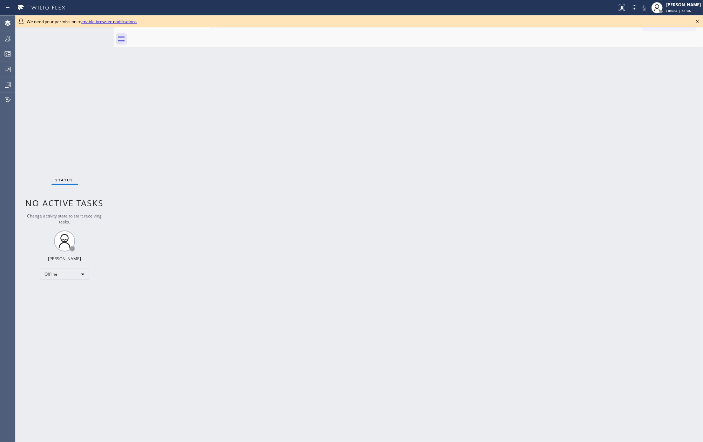
click at [699, 21] on icon at bounding box center [697, 21] width 8 height 8
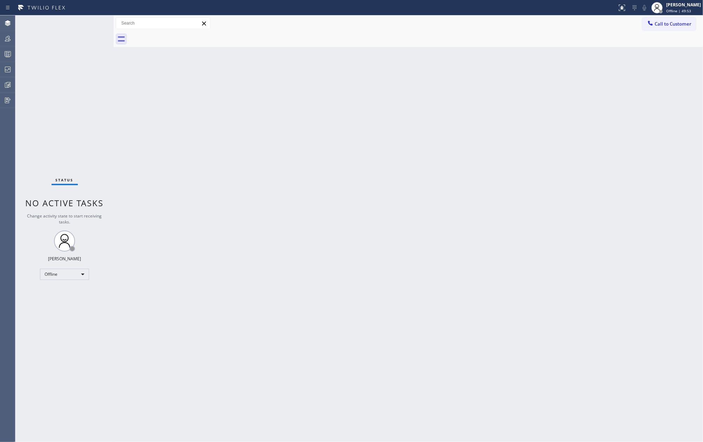
click at [94, 60] on div "Status No active tasks Change activity state to start receiving tasks. [PERSON_…" at bounding box center [64, 228] width 98 height 426
click at [5, 37] on icon at bounding box center [8, 38] width 8 height 8
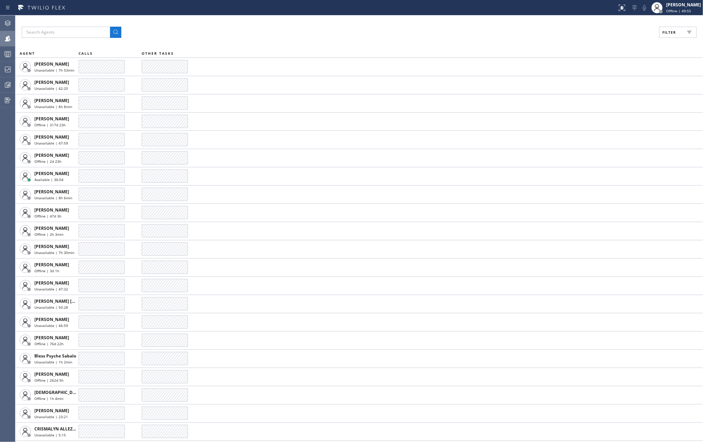
click at [665, 30] on span "Filter" at bounding box center [669, 32] width 14 height 5
click at [608, 107] on label "Break" at bounding box center [651, 105] width 92 height 6
click at [605, 107] on input "Break" at bounding box center [601, 105] width 8 height 8
checkbox input "true"
click at [656, 41] on span "Apply" at bounding box center [660, 40] width 14 height 5
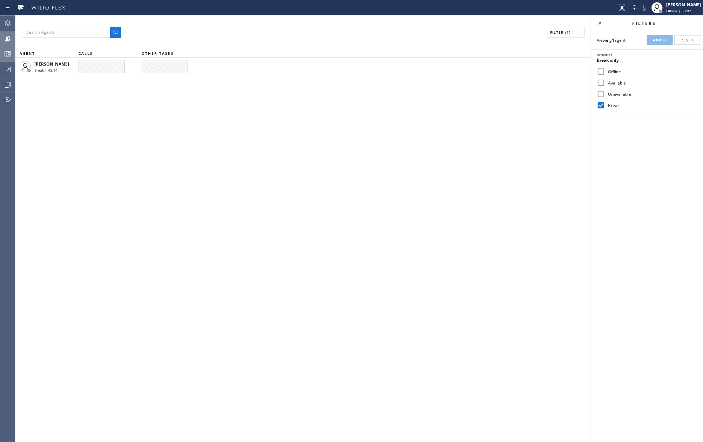
click at [7, 55] on icon at bounding box center [8, 54] width 8 height 8
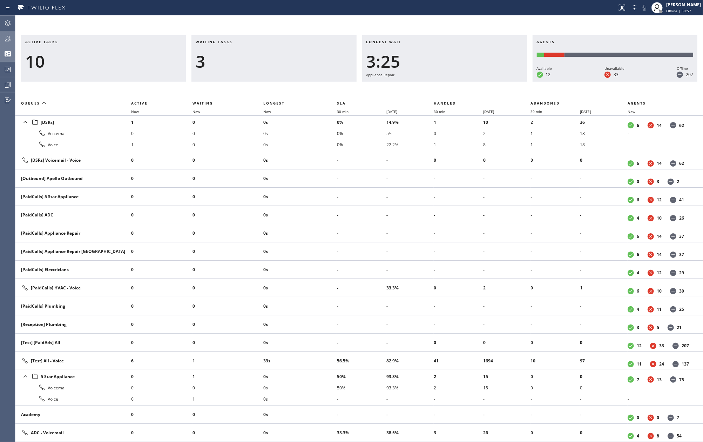
click at [269, 23] on div "Active tasks 10 Waiting tasks 3 Longest wait 3:25 Appliance Repair Agents Avail…" at bounding box center [359, 228] width 688 height 426
click at [270, 111] on span "Now" at bounding box center [267, 111] width 8 height 5
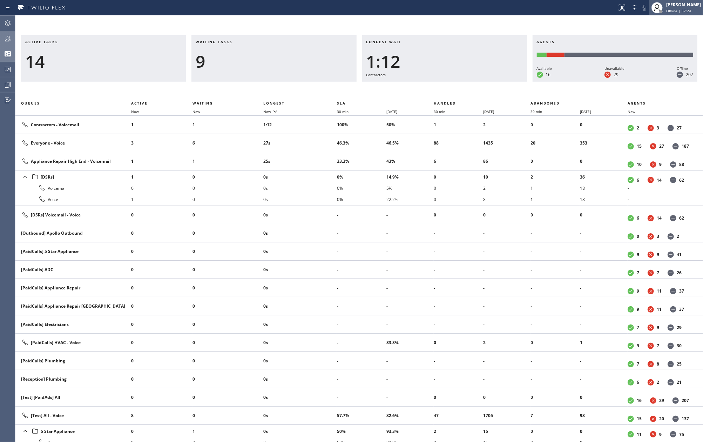
click at [665, 5] on div at bounding box center [656, 7] width 15 height 15
click at [483, 18] on div "Active tasks 15 Waiting tasks 7 Longest wait 1:14 Contractors Agents Available …" at bounding box center [359, 228] width 688 height 426
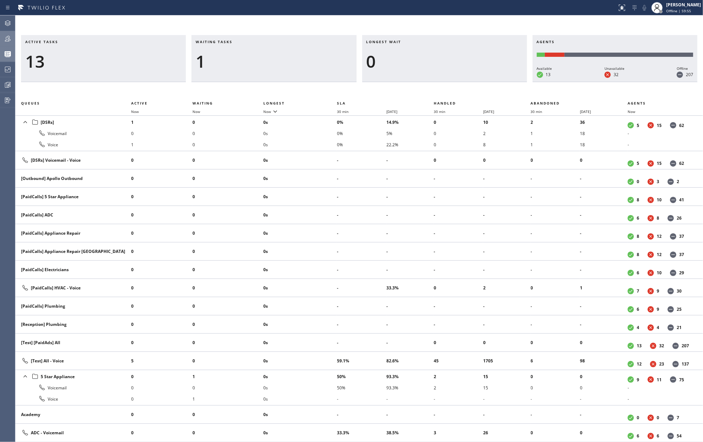
click at [488, 23] on div "Active tasks 13 Waiting tasks 1 Longest wait 0 Agents Available 13 Unavailable …" at bounding box center [359, 228] width 688 height 426
click at [678, 5] on div "[PERSON_NAME]" at bounding box center [683, 5] width 35 height 6
click at [644, 67] on span "Log out" at bounding box center [644, 68] width 14 height 6
